Goal: Task Accomplishment & Management: Use online tool/utility

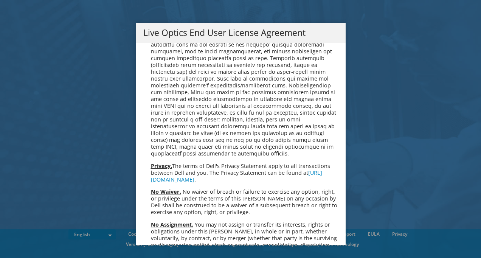
scroll to position [2860, 0]
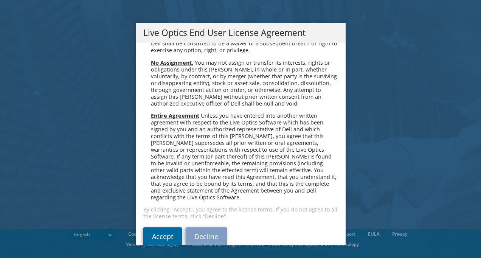
click at [160, 227] on link "Accept" at bounding box center [162, 236] width 39 height 18
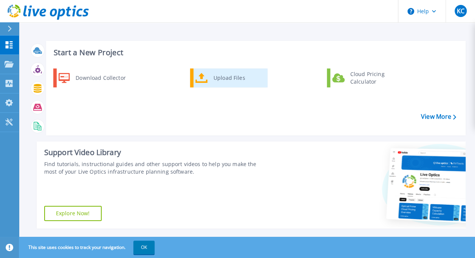
click at [229, 77] on div "Upload Files" at bounding box center [238, 77] width 56 height 15
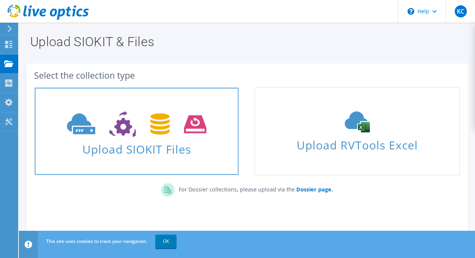
click at [195, 154] on span "Upload SIOKIT Files" at bounding box center [137, 147] width 204 height 16
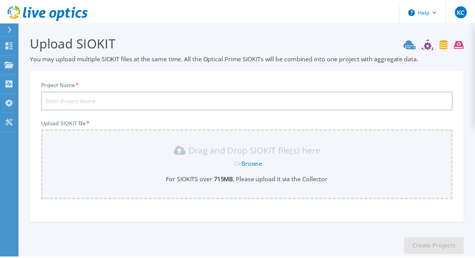
scroll to position [43, 0]
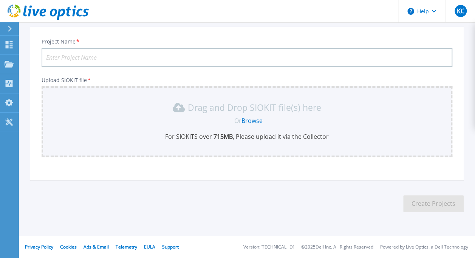
click at [91, 55] on input "Project Name *" at bounding box center [247, 57] width 411 height 19
type input "365DC Assessment"
click at [258, 116] on div "Drag and Drop SIOKIT file(s) here Or Browse For SIOKITS over 715 MB , Please up…" at bounding box center [247, 120] width 402 height 39
click at [256, 119] on link "Browse" at bounding box center [252, 120] width 21 height 8
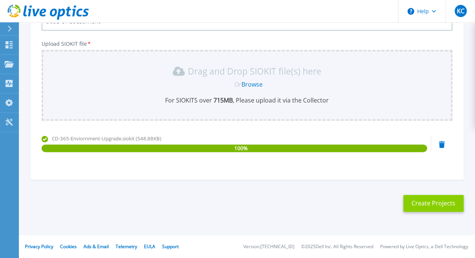
click at [420, 202] on button "Create Projects" at bounding box center [433, 203] width 61 height 17
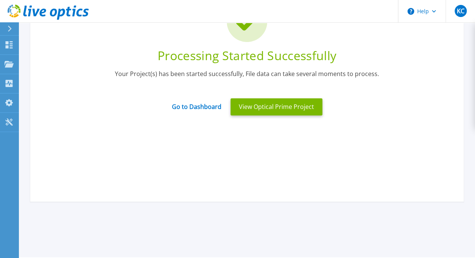
scroll to position [42, 0]
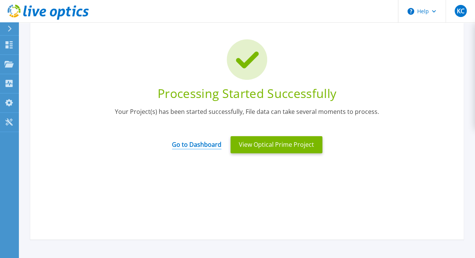
click at [209, 142] on link "Go to Dashboard" at bounding box center [197, 142] width 50 height 15
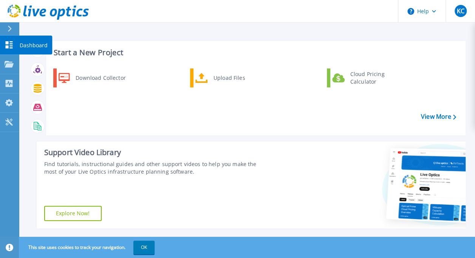
click at [8, 42] on icon at bounding box center [9, 44] width 9 height 7
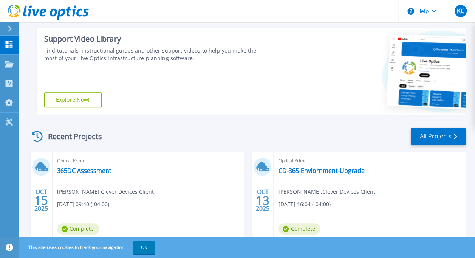
scroll to position [149, 0]
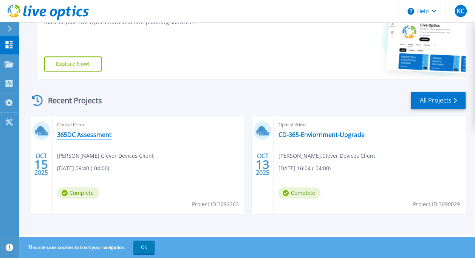
click at [96, 135] on link "365DC Assessment" at bounding box center [84, 135] width 54 height 8
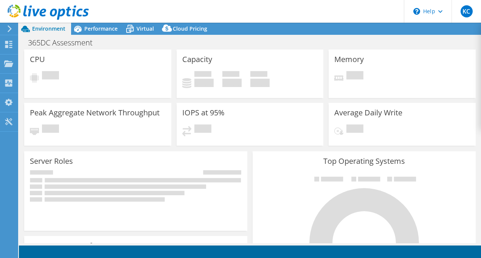
select select "USD"
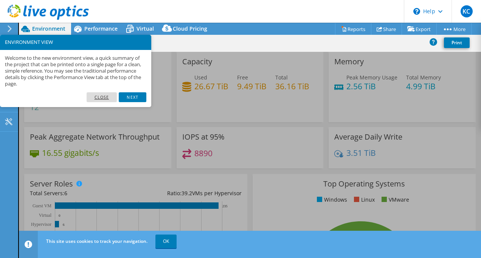
click at [103, 99] on link "Close" at bounding box center [102, 97] width 31 height 10
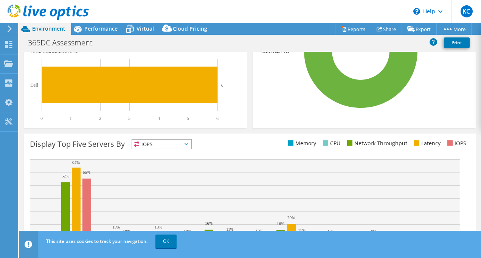
scroll to position [267, 0]
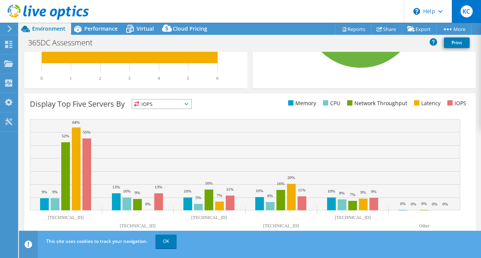
click at [467, 8] on span "KC" at bounding box center [467, 11] width 12 height 12
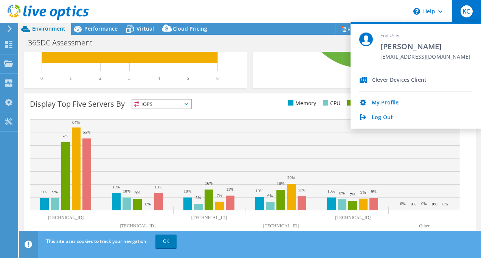
click at [472, 11] on span "KC" at bounding box center [467, 11] width 12 height 12
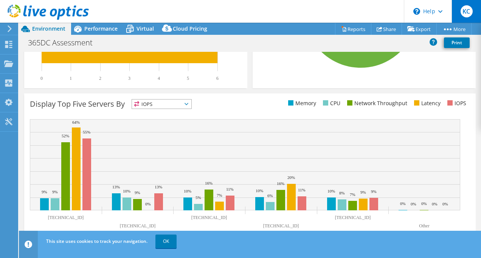
click at [472, 11] on span "KC" at bounding box center [467, 11] width 12 height 12
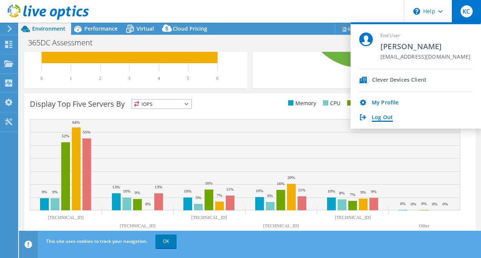
click at [383, 119] on link "Log Out" at bounding box center [382, 117] width 21 height 7
